Goal: Use online tool/utility: Utilize a website feature to perform a specific function

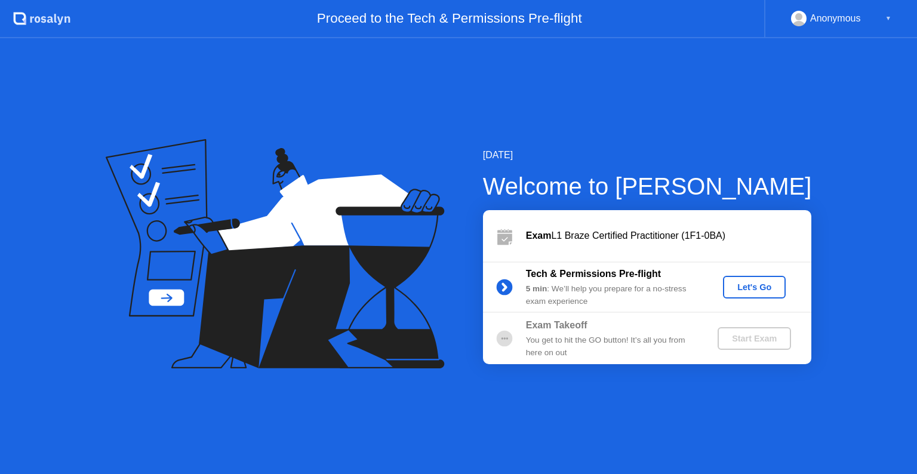
click at [760, 288] on div "Let's Go" at bounding box center [754, 287] width 53 height 10
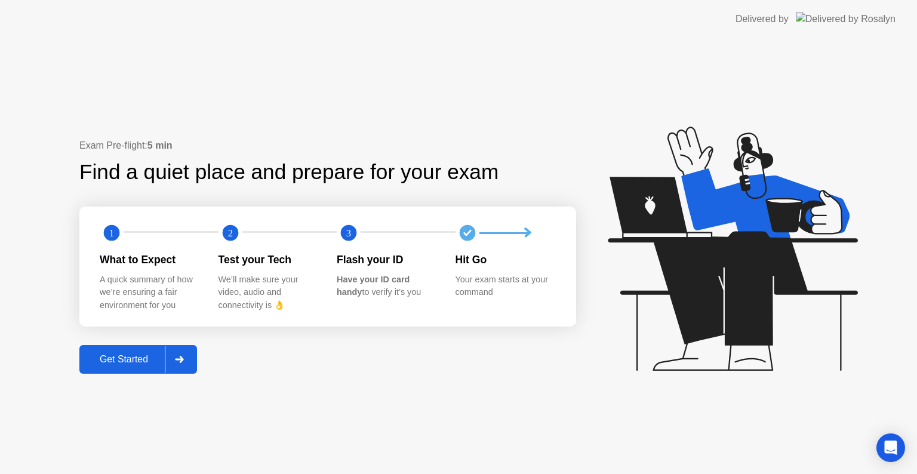
click at [141, 358] on div "Get Started" at bounding box center [124, 359] width 82 height 11
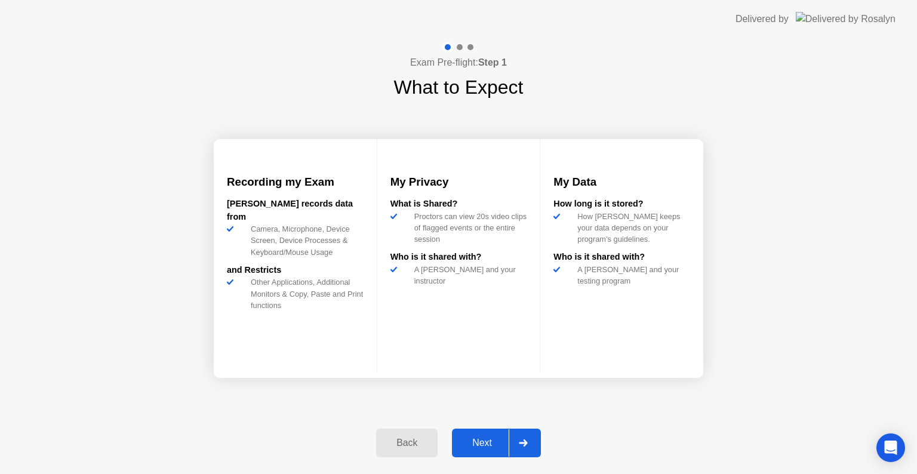
click at [483, 438] on div "Next" at bounding box center [482, 443] width 53 height 11
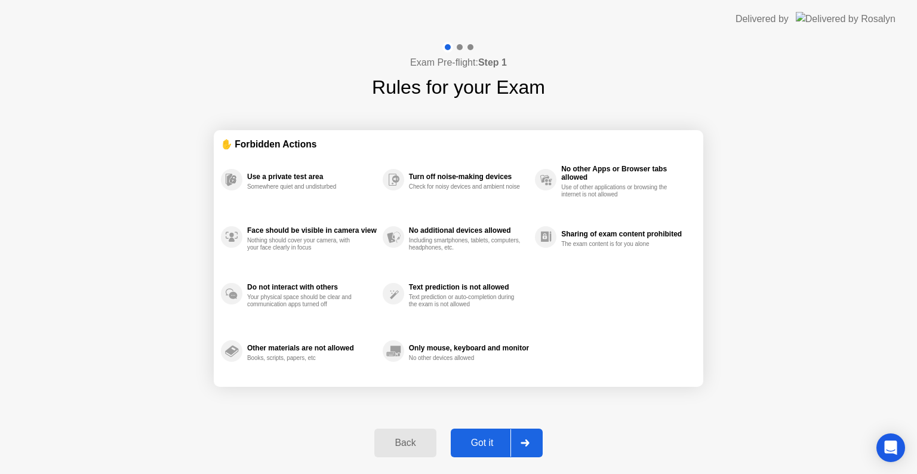
click at [487, 440] on div "Got it" at bounding box center [482, 443] width 56 height 11
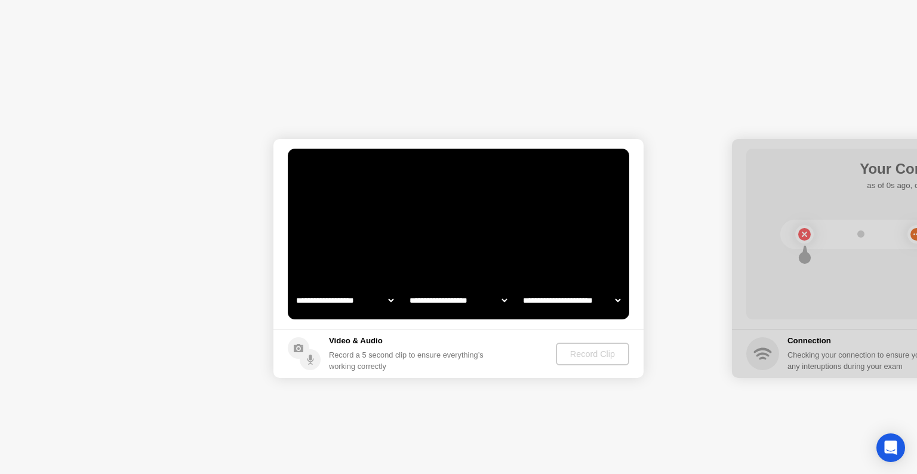
select select "**********"
select select "*******"
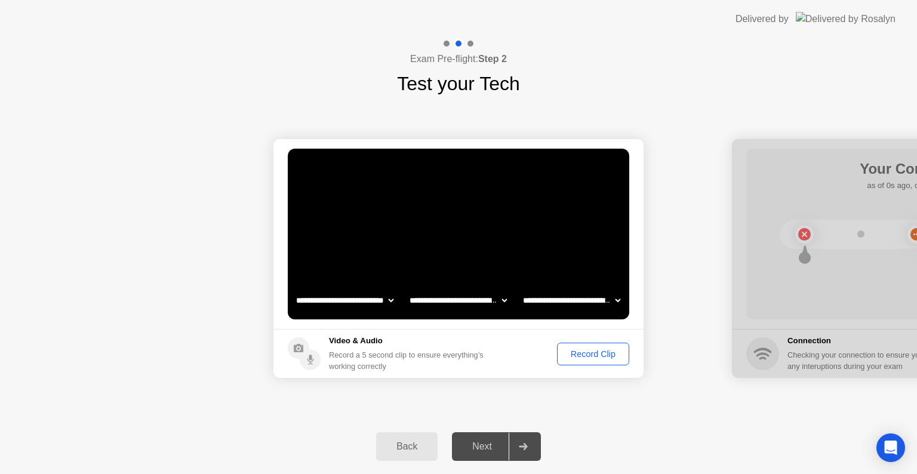
click at [583, 356] on div "Record Clip" at bounding box center [593, 354] width 64 height 10
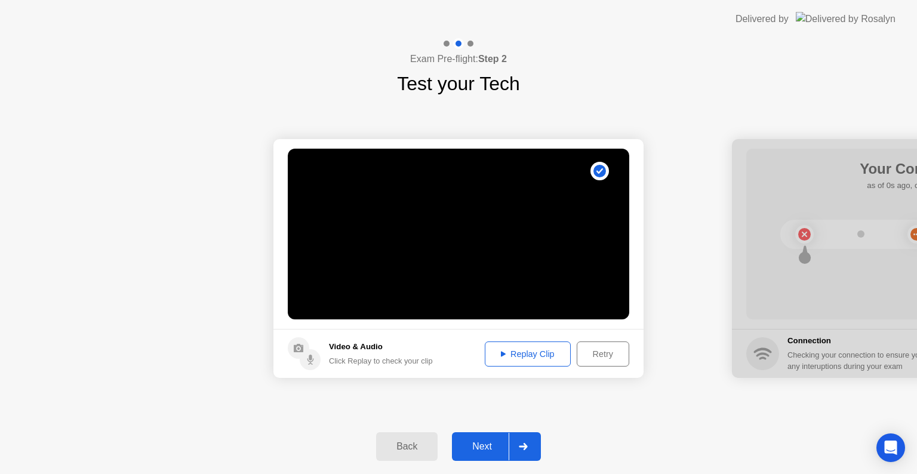
click at [546, 358] on div "Replay Clip" at bounding box center [528, 354] width 78 height 10
click at [490, 449] on div "Next" at bounding box center [482, 446] width 53 height 11
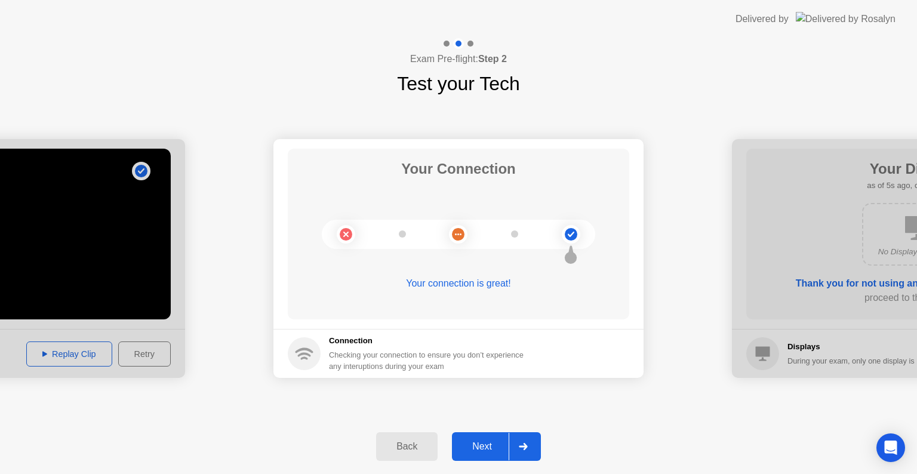
click at [486, 444] on div "Next" at bounding box center [482, 446] width 53 height 11
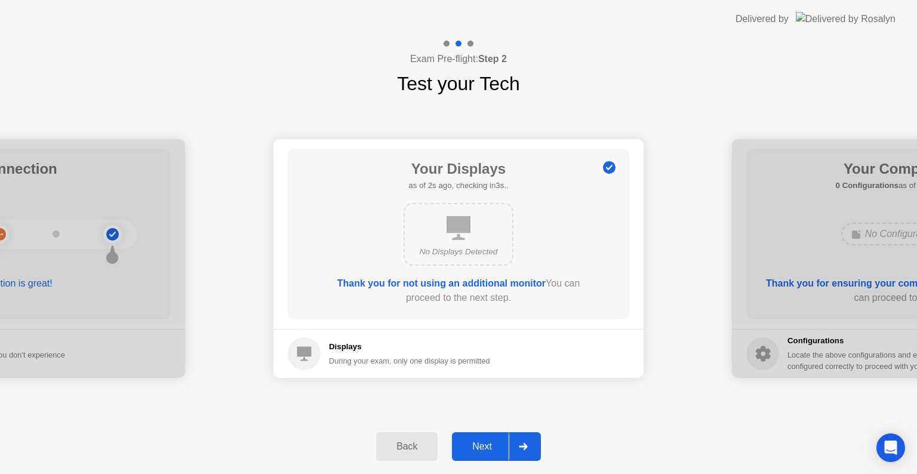
click at [481, 445] on div "Next" at bounding box center [482, 446] width 53 height 11
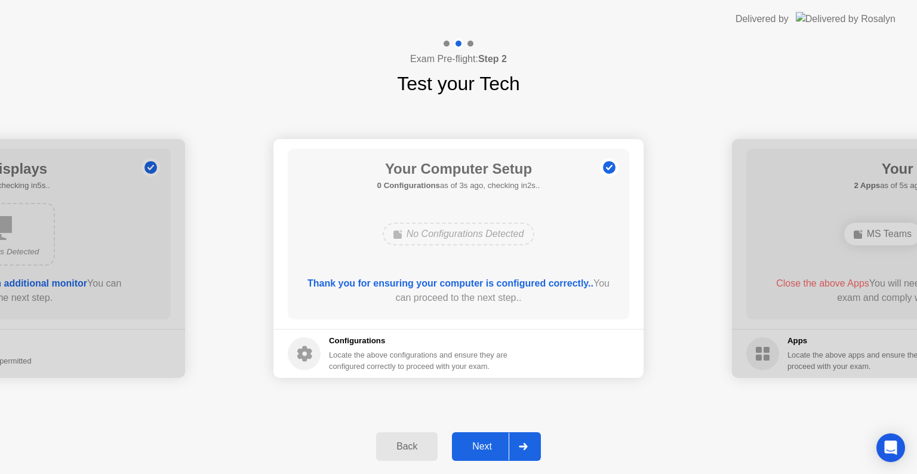
click at [494, 447] on div "Next" at bounding box center [482, 446] width 53 height 11
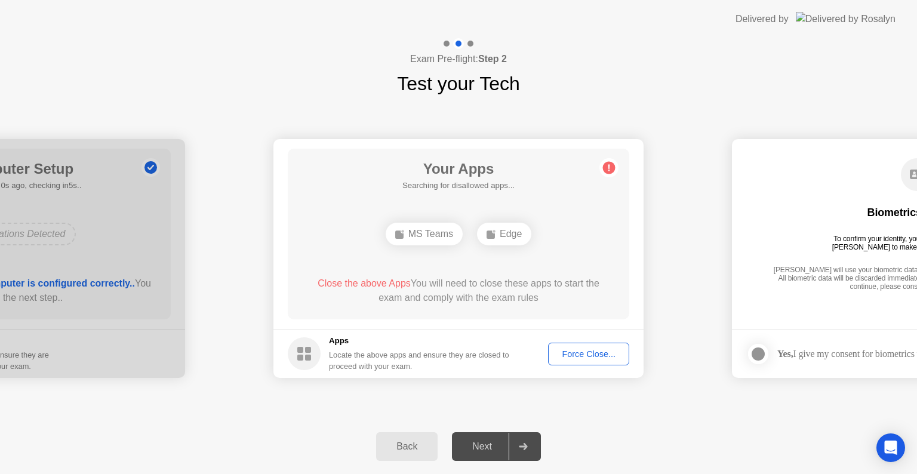
click at [478, 447] on div "Next" at bounding box center [482, 446] width 53 height 11
click at [586, 355] on div "Force Close..." at bounding box center [588, 354] width 73 height 10
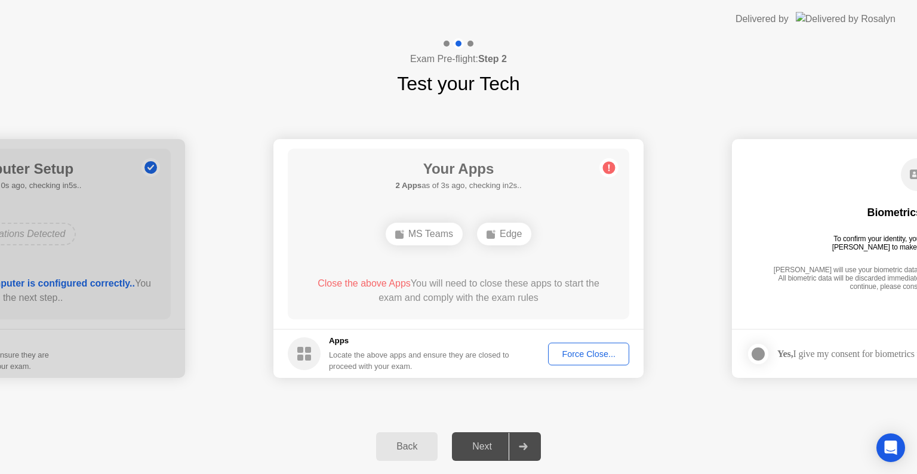
click at [589, 356] on div "Force Close..." at bounding box center [588, 354] width 73 height 10
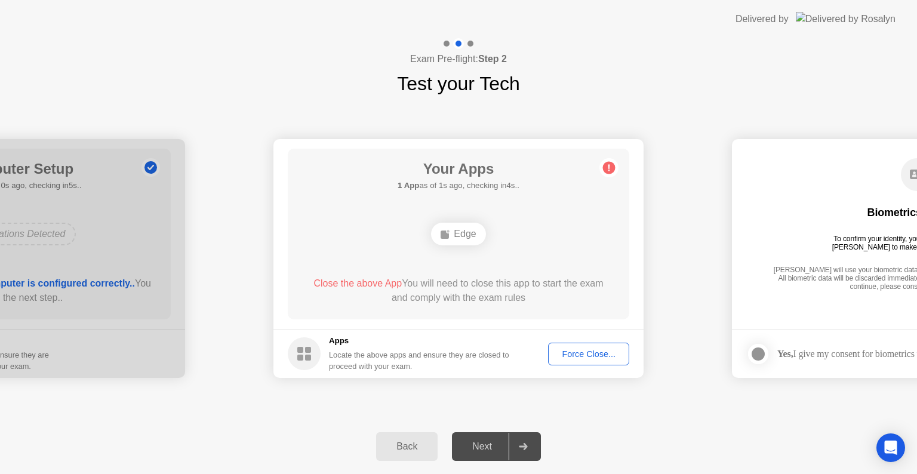
click at [602, 354] on div "Force Close..." at bounding box center [588, 354] width 73 height 10
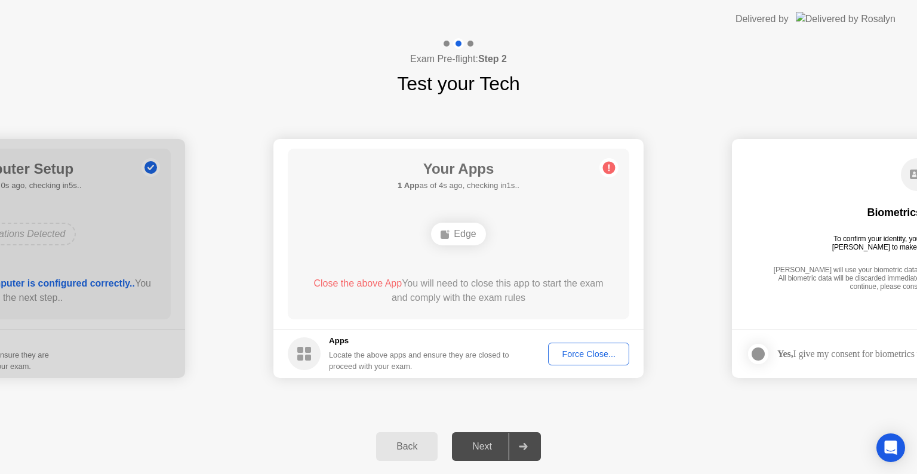
click at [597, 354] on div "Force Close..." at bounding box center [588, 354] width 73 height 10
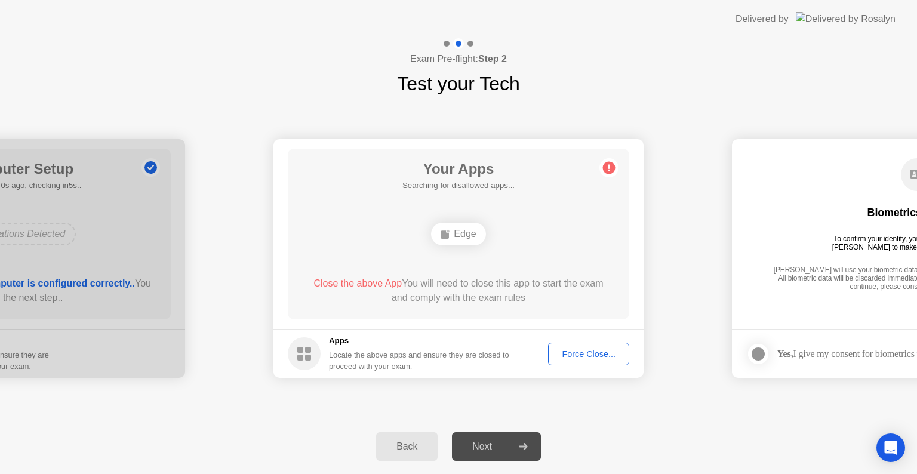
click at [590, 343] on body "**********" at bounding box center [458, 237] width 917 height 474
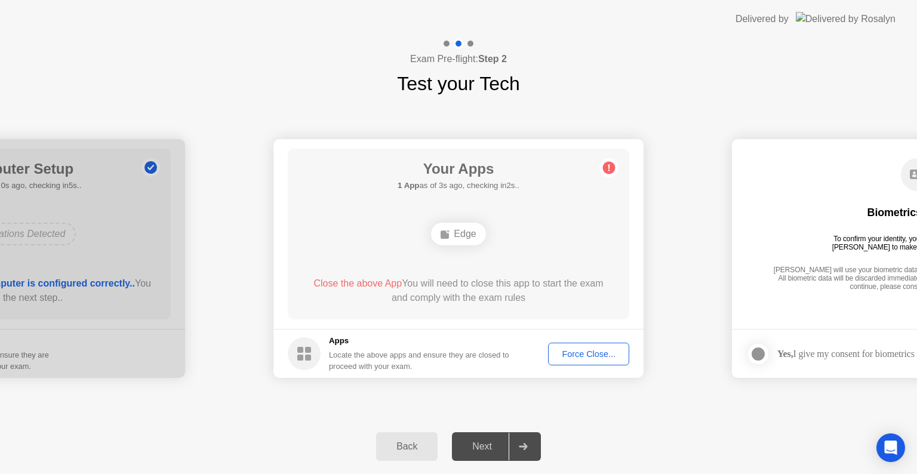
click at [592, 356] on div "Force Close..." at bounding box center [588, 354] width 73 height 10
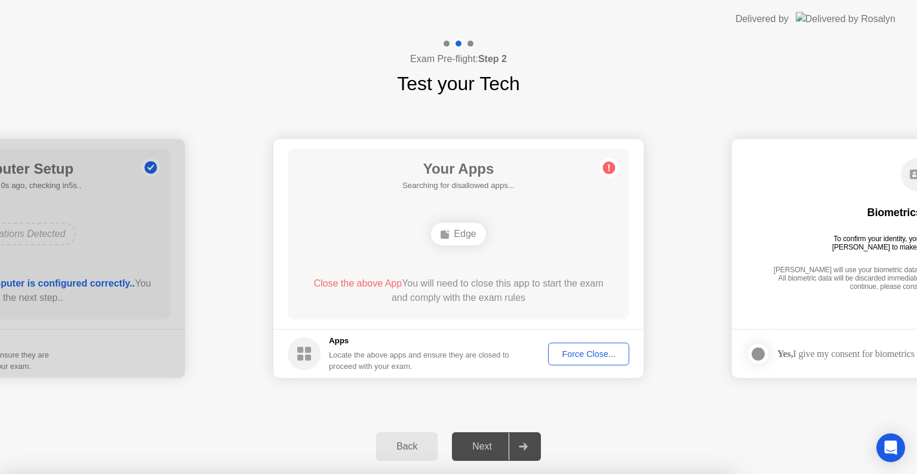
click at [592, 474] on div at bounding box center [458, 474] width 917 height 0
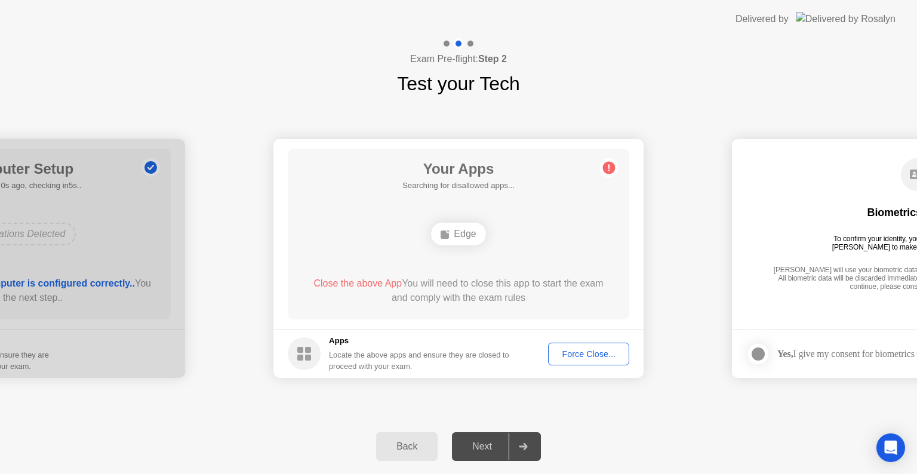
click at [585, 351] on div "Force Close..." at bounding box center [588, 354] width 73 height 10
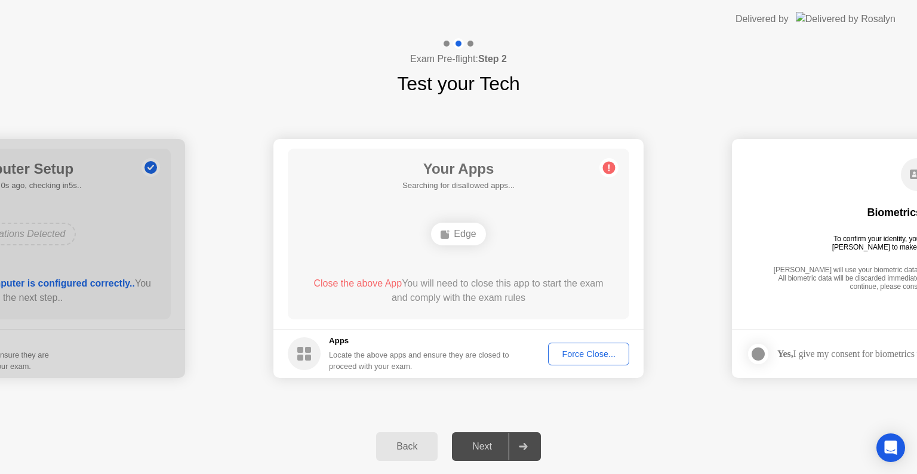
click at [456, 235] on div "Edge" at bounding box center [458, 234] width 54 height 23
click at [589, 358] on div "Force Close..." at bounding box center [588, 354] width 73 height 10
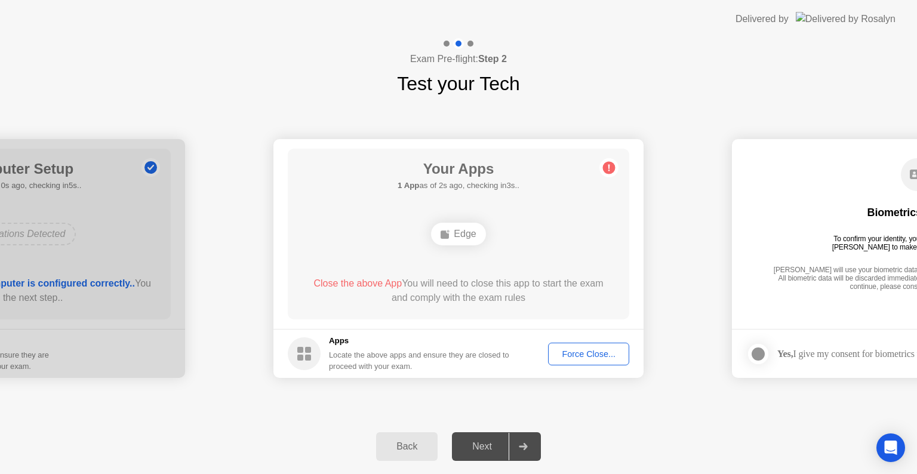
drag, startPoint x: 745, startPoint y: 110, endPoint x: 471, endPoint y: 93, distance: 275.3
click at [471, 93] on div "**********" at bounding box center [458, 256] width 917 height 436
click at [584, 356] on div "Force Close..." at bounding box center [588, 354] width 73 height 10
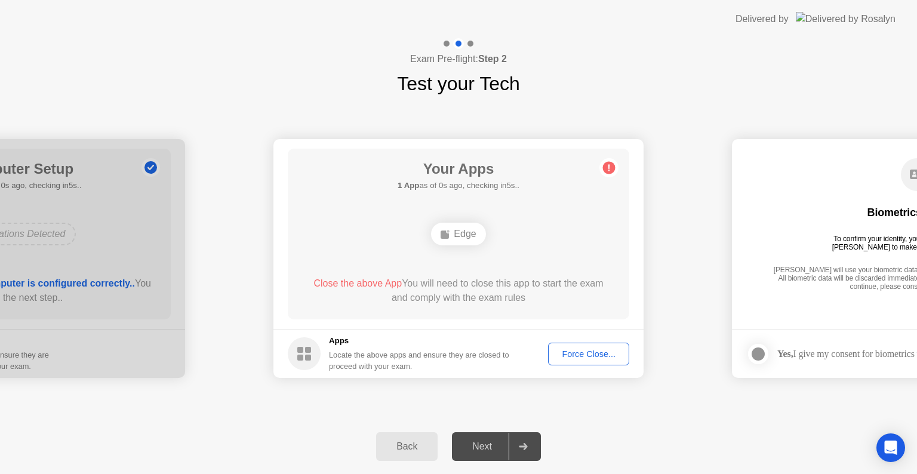
click at [585, 355] on div "Force Close..." at bounding box center [588, 354] width 73 height 10
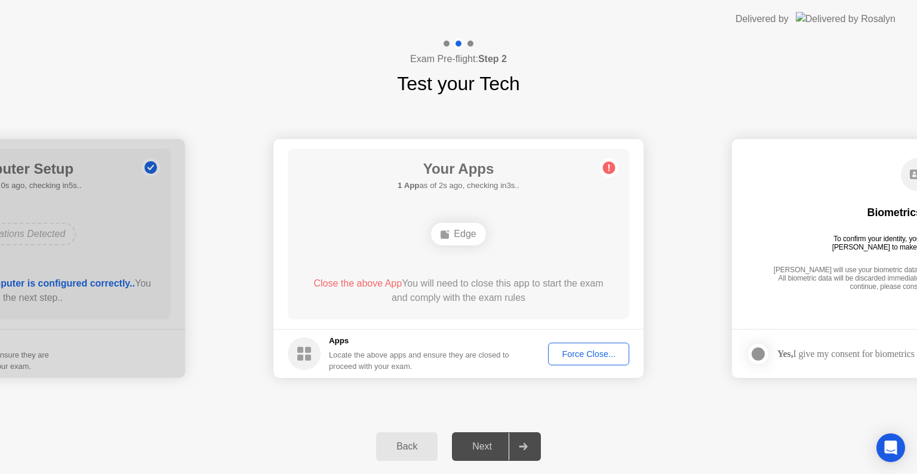
click at [405, 450] on div "Back" at bounding box center [407, 446] width 54 height 11
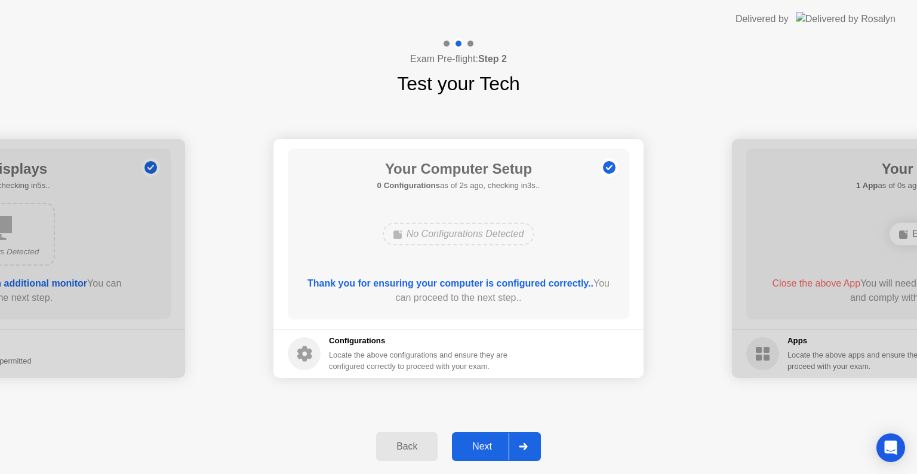
click at [477, 444] on div "Next" at bounding box center [482, 446] width 53 height 11
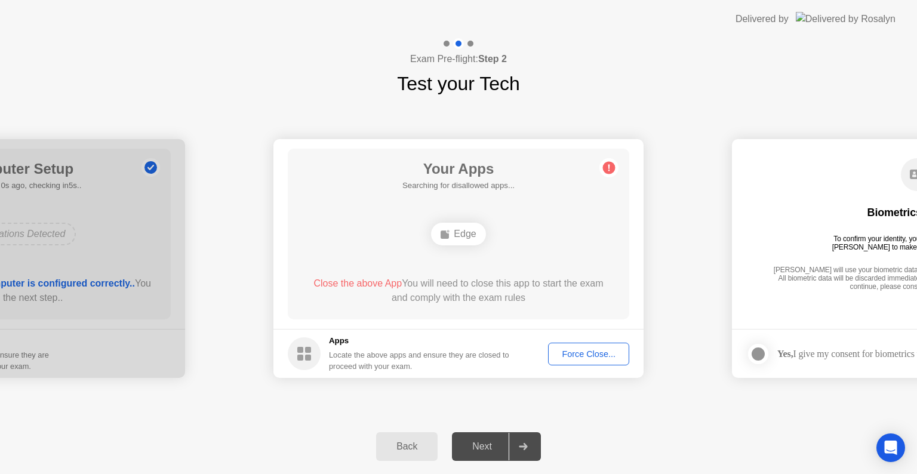
click at [579, 360] on button "Force Close..." at bounding box center [588, 354] width 81 height 23
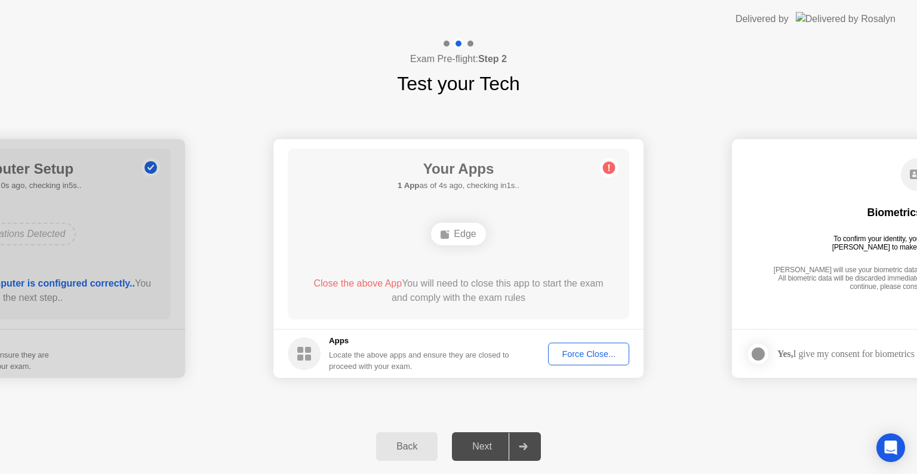
click at [595, 349] on div "Force Close..." at bounding box center [588, 354] width 73 height 10
